Goal: Task Accomplishment & Management: Manage account settings

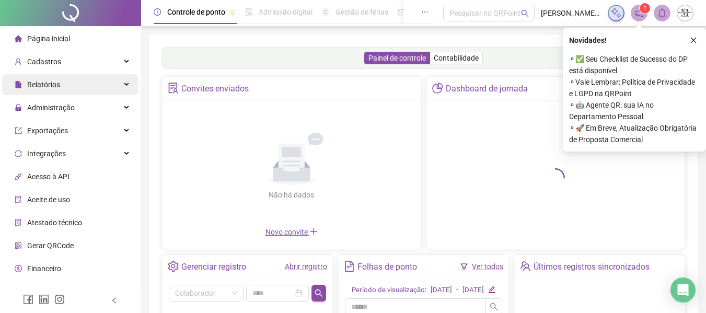
click at [121, 79] on div "Relatórios" at bounding box center [70, 84] width 136 height 21
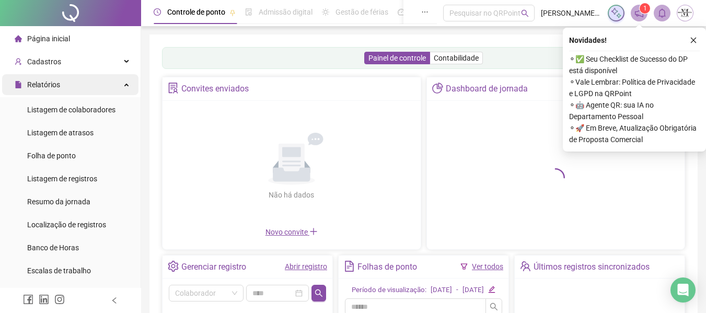
click at [113, 79] on div "Relatórios" at bounding box center [70, 84] width 136 height 21
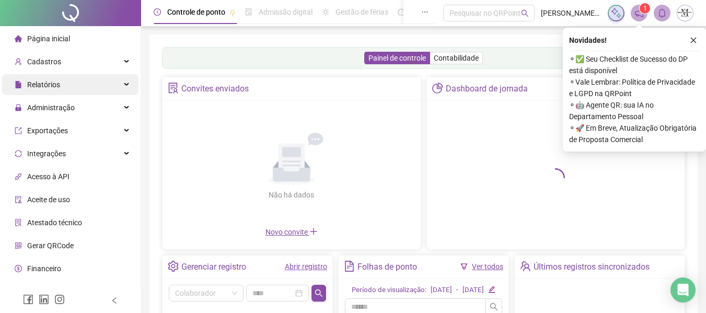
click at [113, 79] on div "Relatórios" at bounding box center [70, 84] width 136 height 21
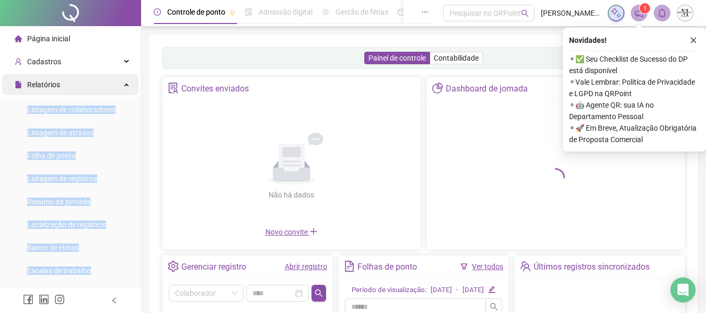
click at [110, 89] on div "Relatórios" at bounding box center [70, 84] width 136 height 21
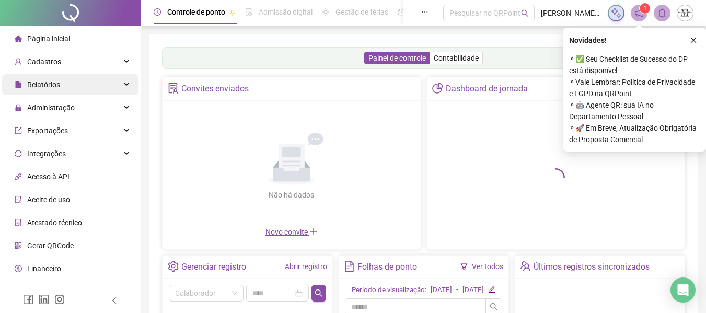
click at [111, 89] on div "Relatórios" at bounding box center [70, 84] width 136 height 21
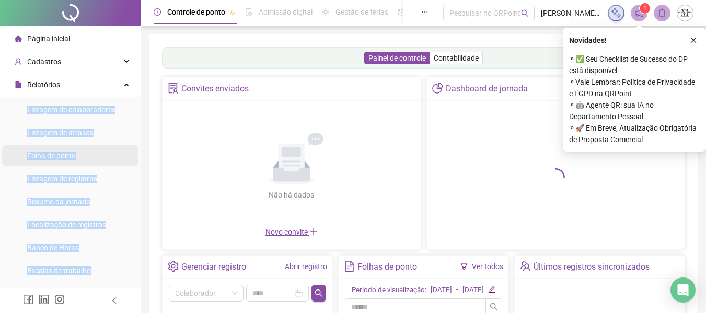
click at [61, 151] on span "Folha de ponto" at bounding box center [51, 155] width 49 height 8
click at [74, 151] on span "Folha de ponto" at bounding box center [51, 155] width 49 height 8
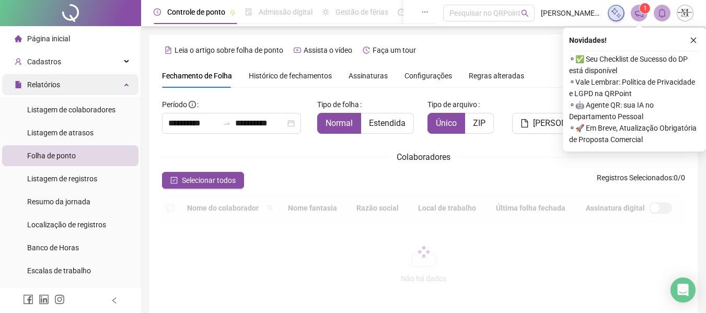
click at [125, 85] on div "Relatórios" at bounding box center [70, 84] width 136 height 21
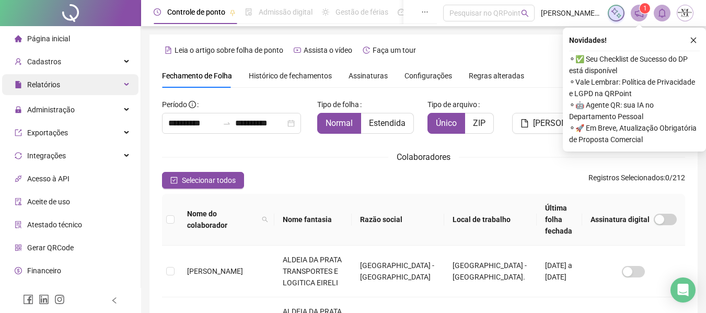
scroll to position [57, 0]
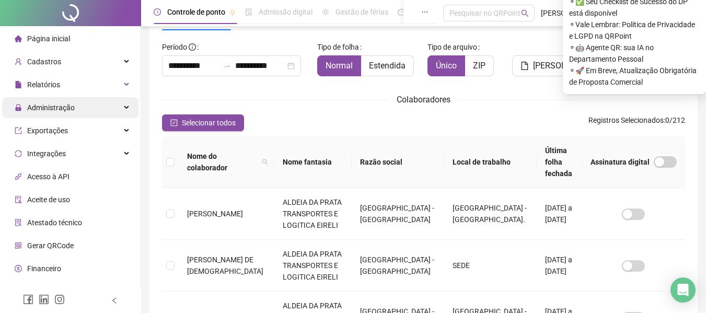
click at [116, 112] on div "Administração" at bounding box center [70, 107] width 136 height 21
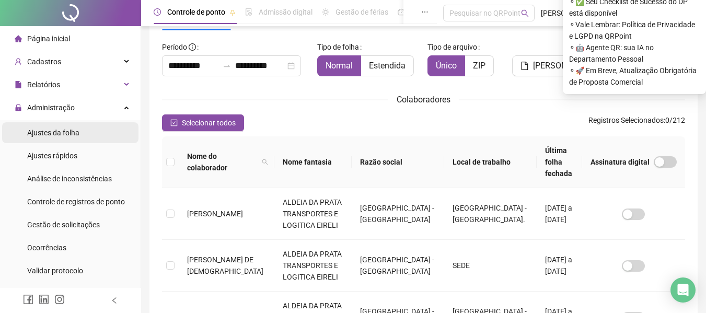
click at [93, 135] on li "Ajustes da folha" at bounding box center [70, 132] width 136 height 21
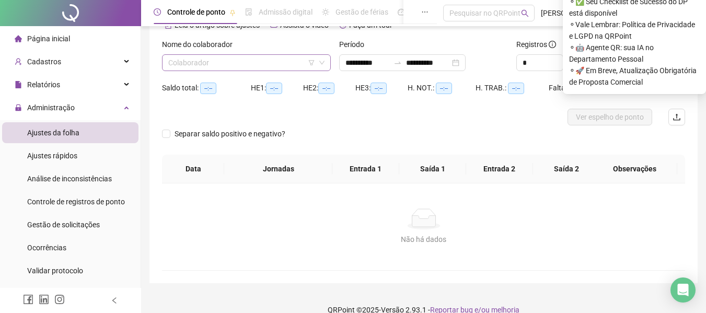
type input "**********"
click at [221, 68] on input "search" at bounding box center [241, 63] width 147 height 16
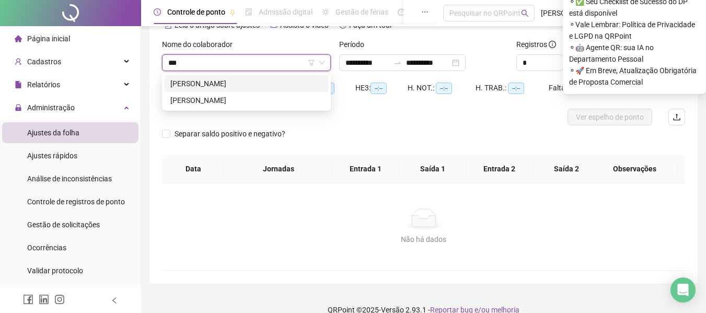
type input "****"
click at [201, 101] on div "[PERSON_NAME]" at bounding box center [246, 100] width 152 height 11
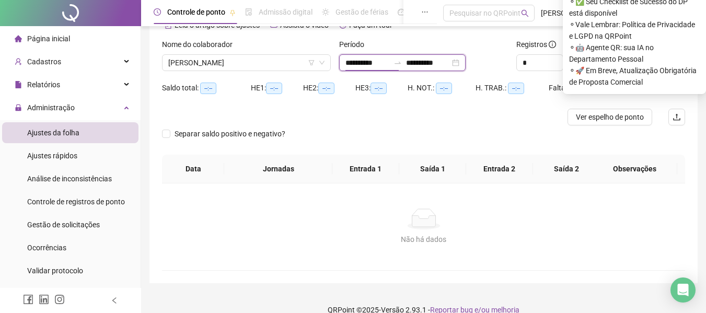
click at [350, 61] on input "**********" at bounding box center [367, 62] width 44 height 11
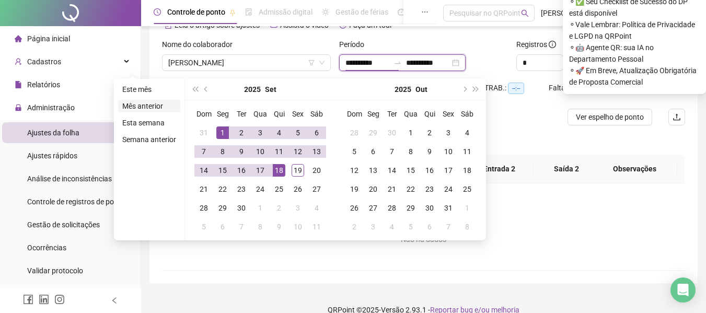
type input "**********"
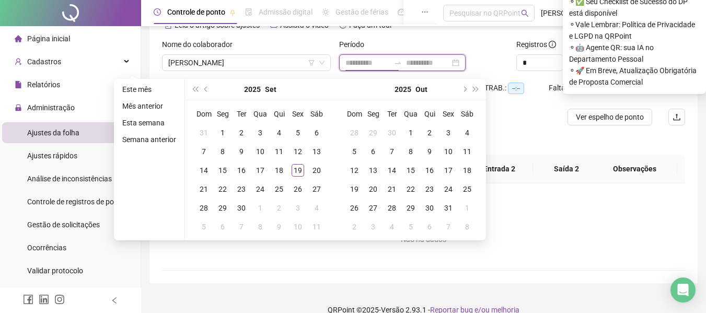
type input "**********"
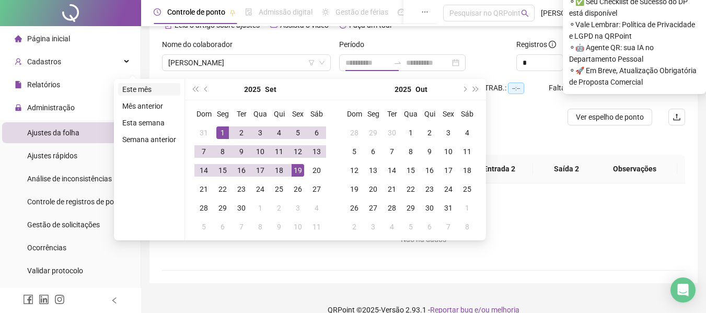
click at [151, 94] on li "Este mês" at bounding box center [149, 89] width 62 height 13
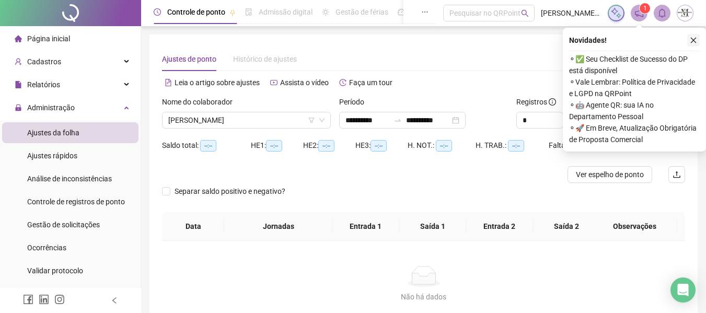
click at [690, 37] on icon "close" at bounding box center [692, 40] width 7 height 7
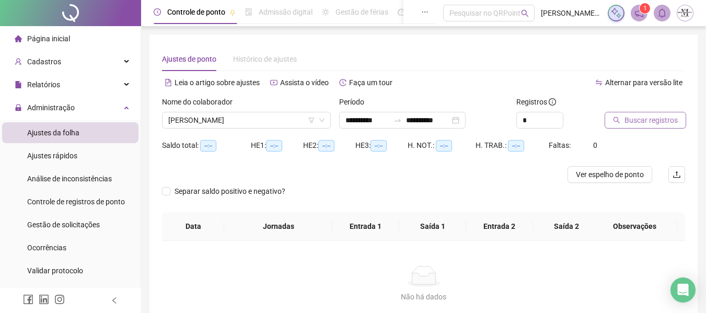
click at [650, 116] on span "Buscar registros" at bounding box center [650, 119] width 53 height 11
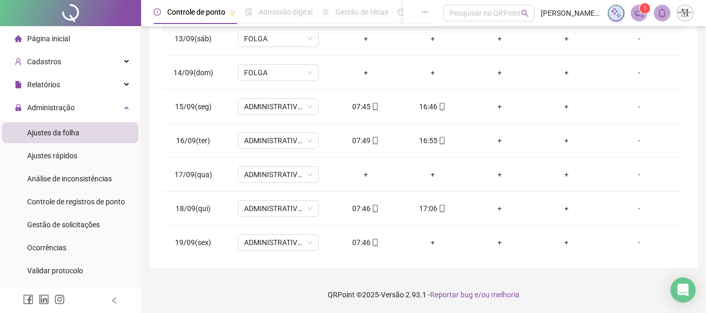
scroll to position [422, 0]
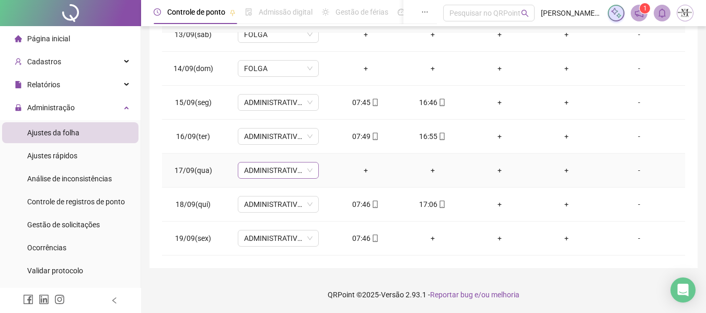
click at [300, 168] on span "ADMINISTRATIVO RO" at bounding box center [278, 170] width 68 height 16
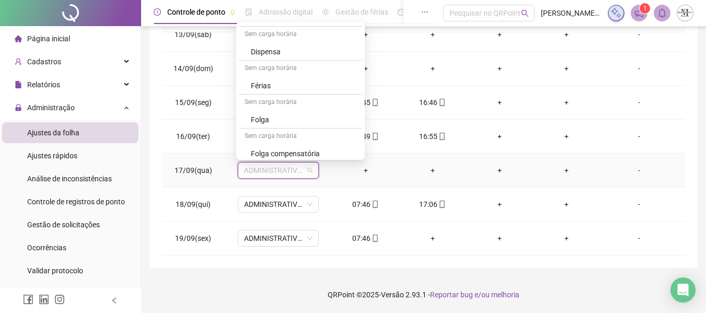
scroll to position [627, 0]
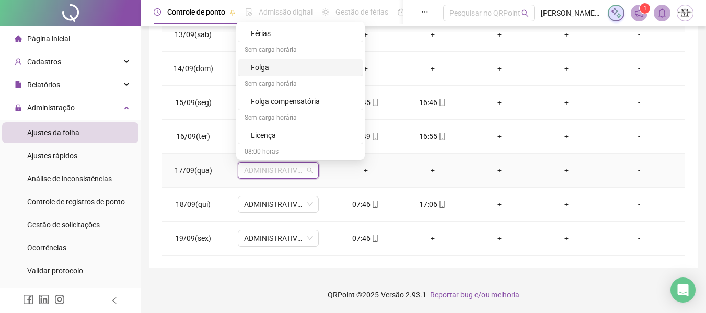
click at [301, 65] on div "Folga" at bounding box center [303, 67] width 105 height 11
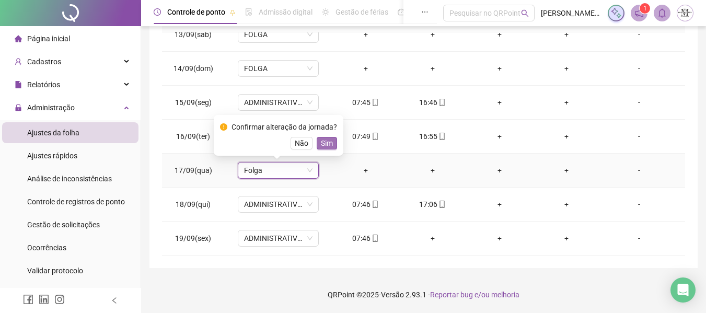
click at [323, 143] on span "Sim" at bounding box center [327, 142] width 12 height 11
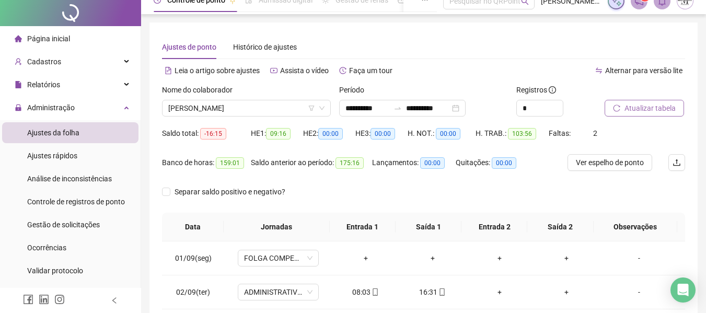
scroll to position [0, 0]
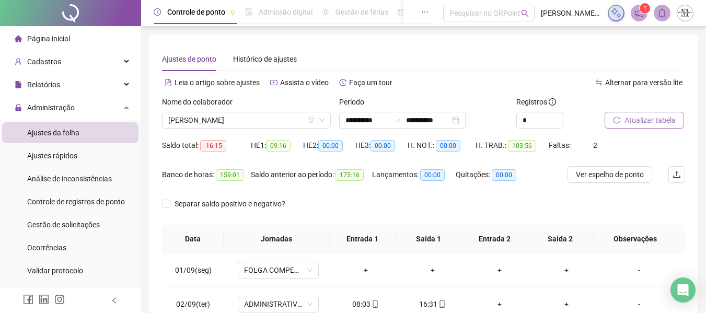
click at [624, 123] on span "Atualizar tabela" at bounding box center [649, 119] width 51 height 11
click at [78, 6] on div at bounding box center [70, 13] width 141 height 26
